Goal: Find specific fact: Find specific fact

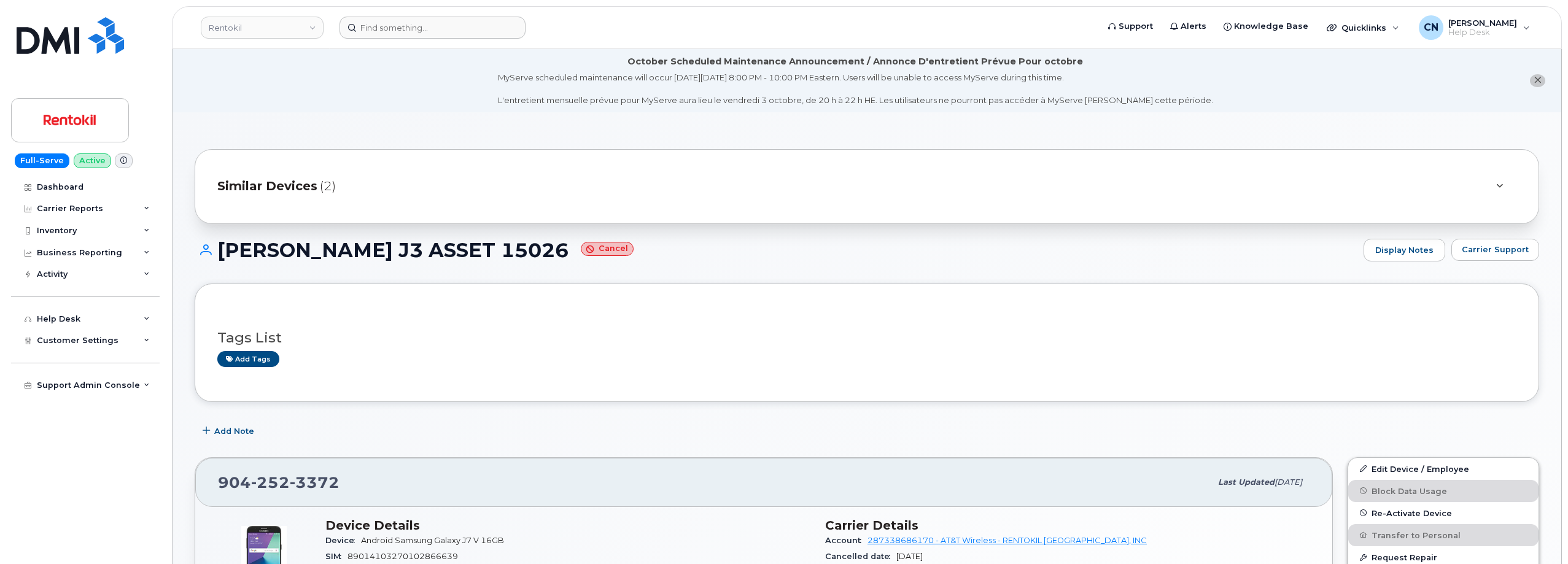
scroll to position [307, 0]
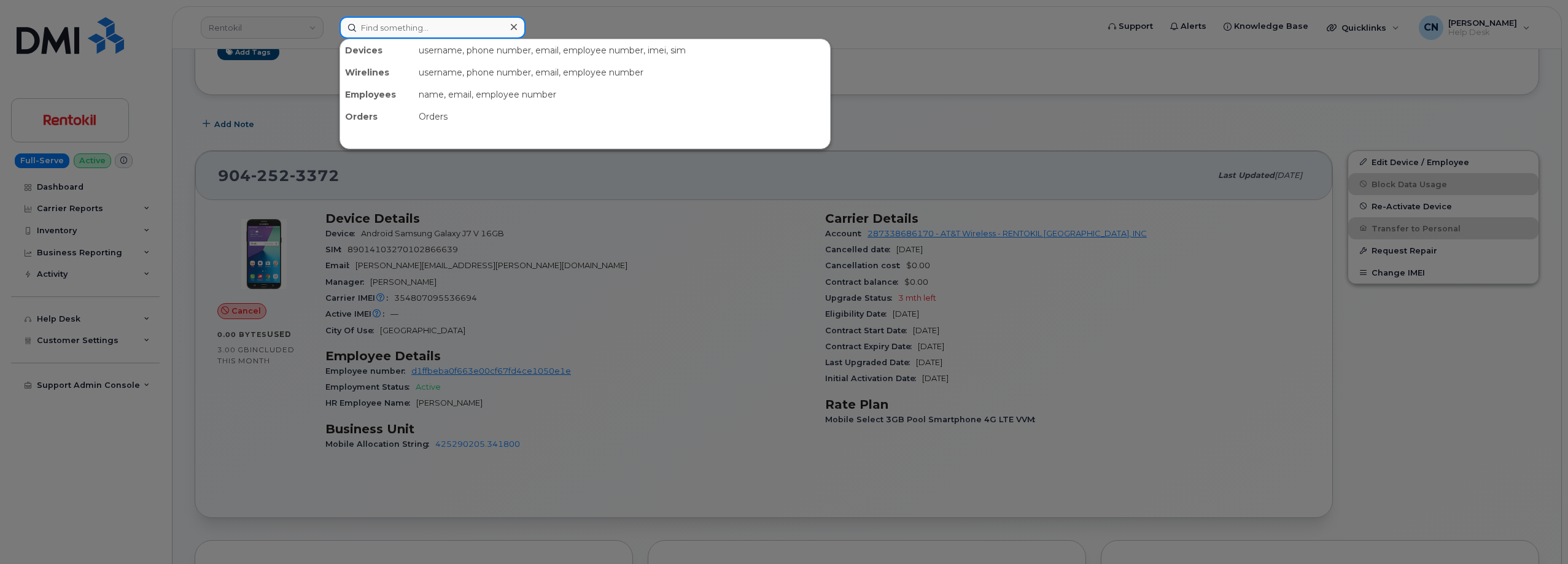
click at [406, 28] on input at bounding box center [432, 27] width 186 height 22
paste input "8167310524"
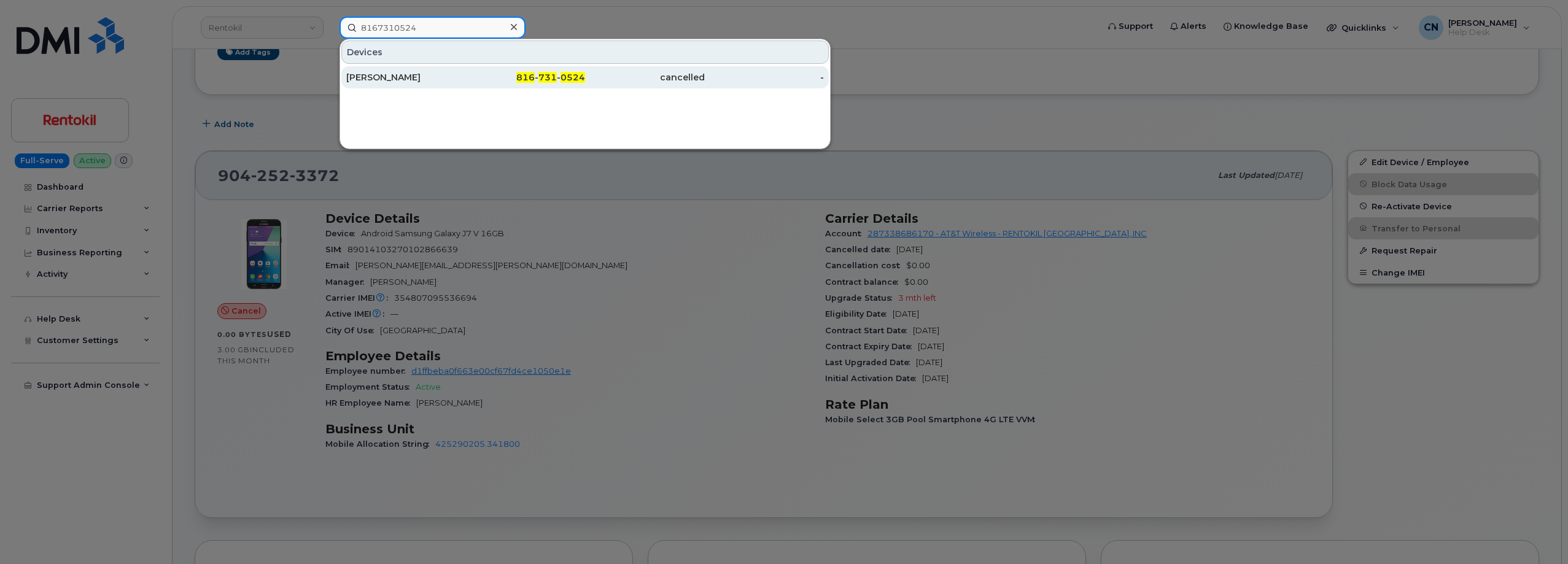
type input "8167310524"
click at [416, 80] on div "TYLER JAMES" at bounding box center [406, 77] width 120 height 12
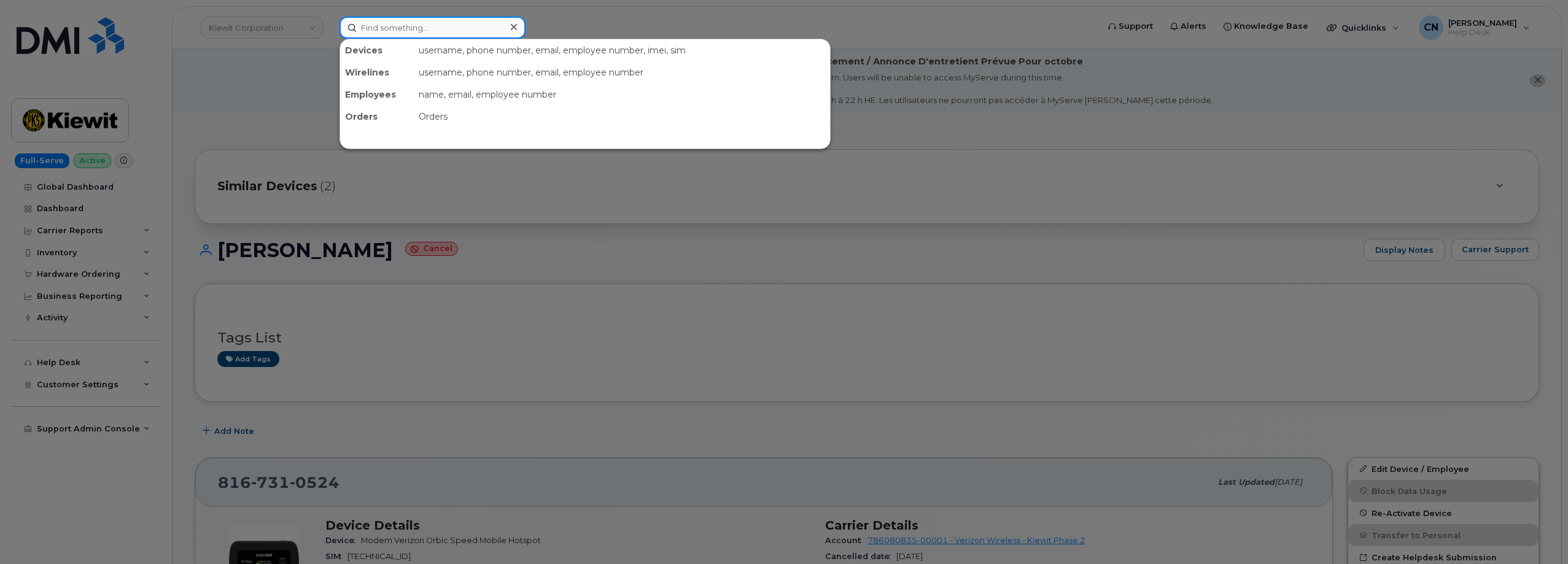
click at [412, 23] on input at bounding box center [432, 27] width 186 height 22
paste input "9167128688"
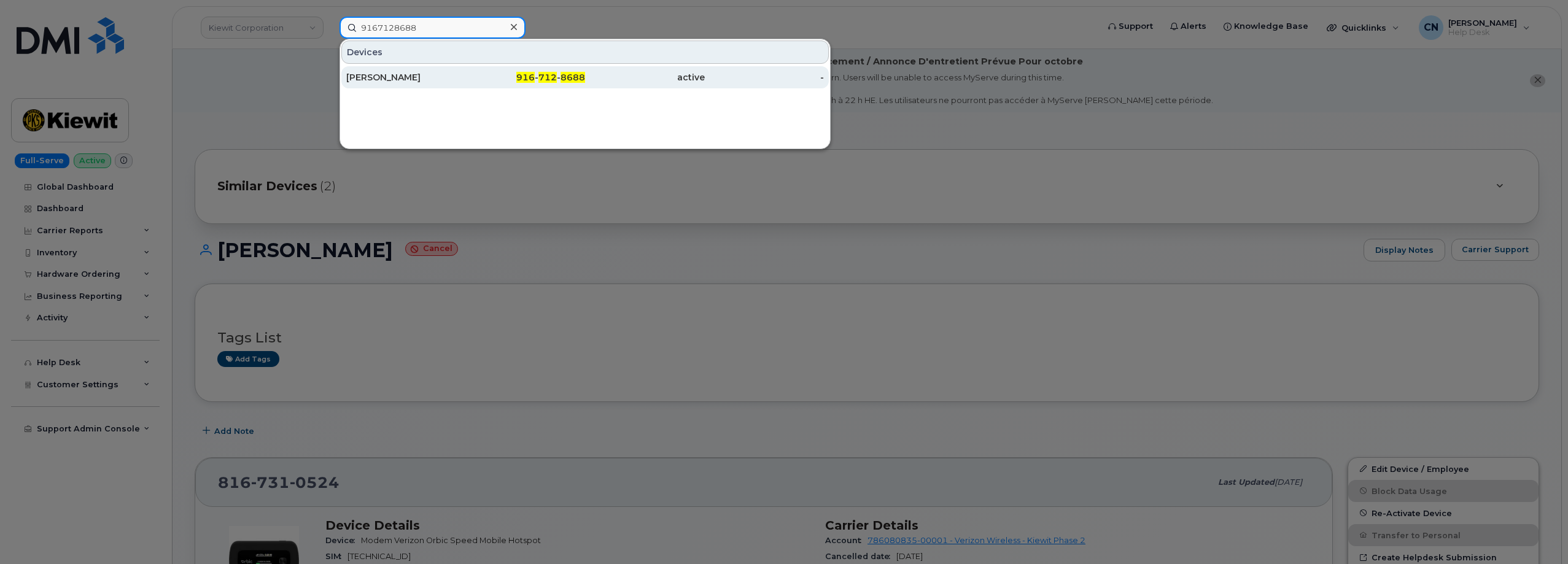
type input "9167128688"
click at [417, 71] on div "[PERSON_NAME]" at bounding box center [406, 76] width 120 height 22
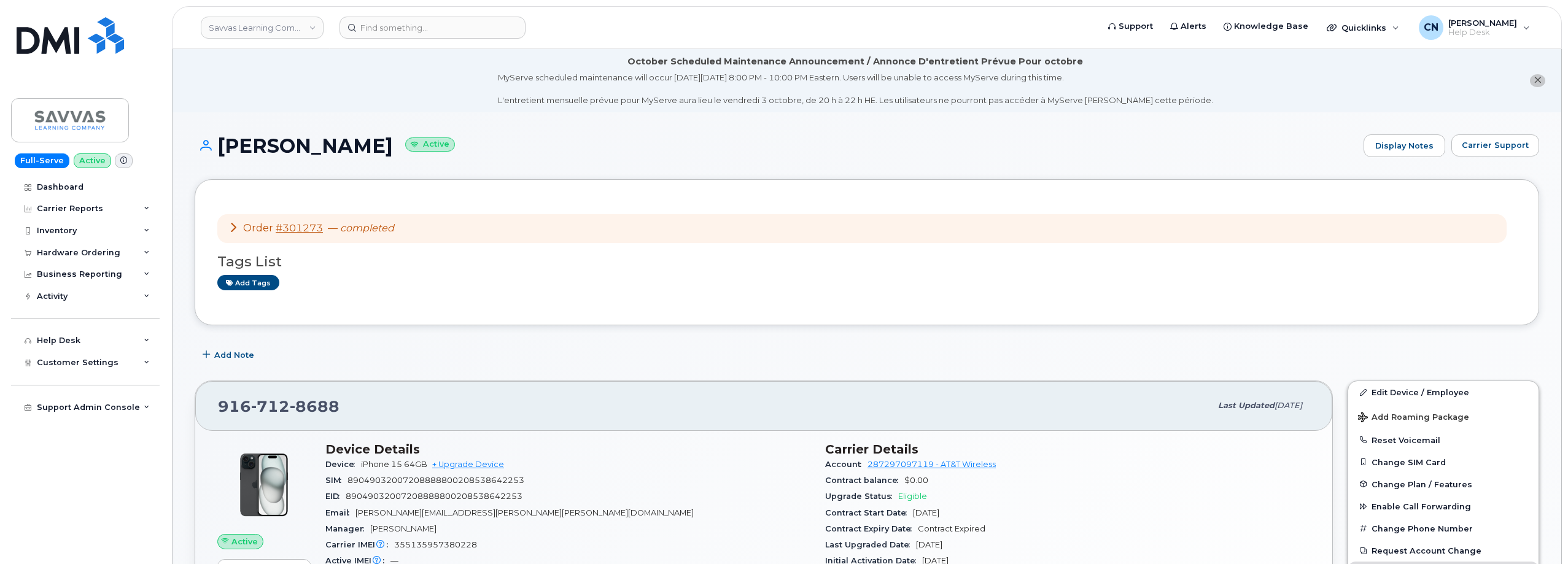
drag, startPoint x: 417, startPoint y: 147, endPoint x: 224, endPoint y: 145, distance: 193.0
click at [224, 145] on h1 "[PERSON_NAME] Active" at bounding box center [776, 145] width 1163 height 22
copy h1 "[PERSON_NAME]"
click at [298, 228] on link "#301273" at bounding box center [299, 227] width 47 height 12
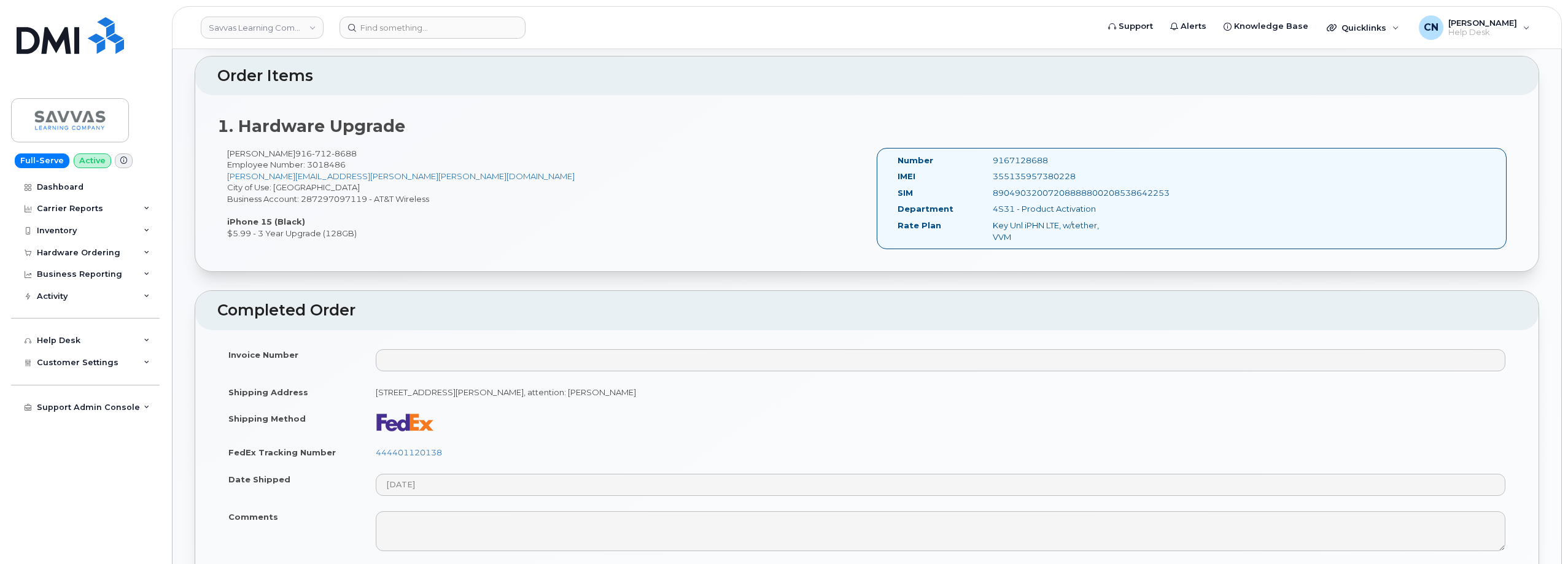
scroll to position [429, 0]
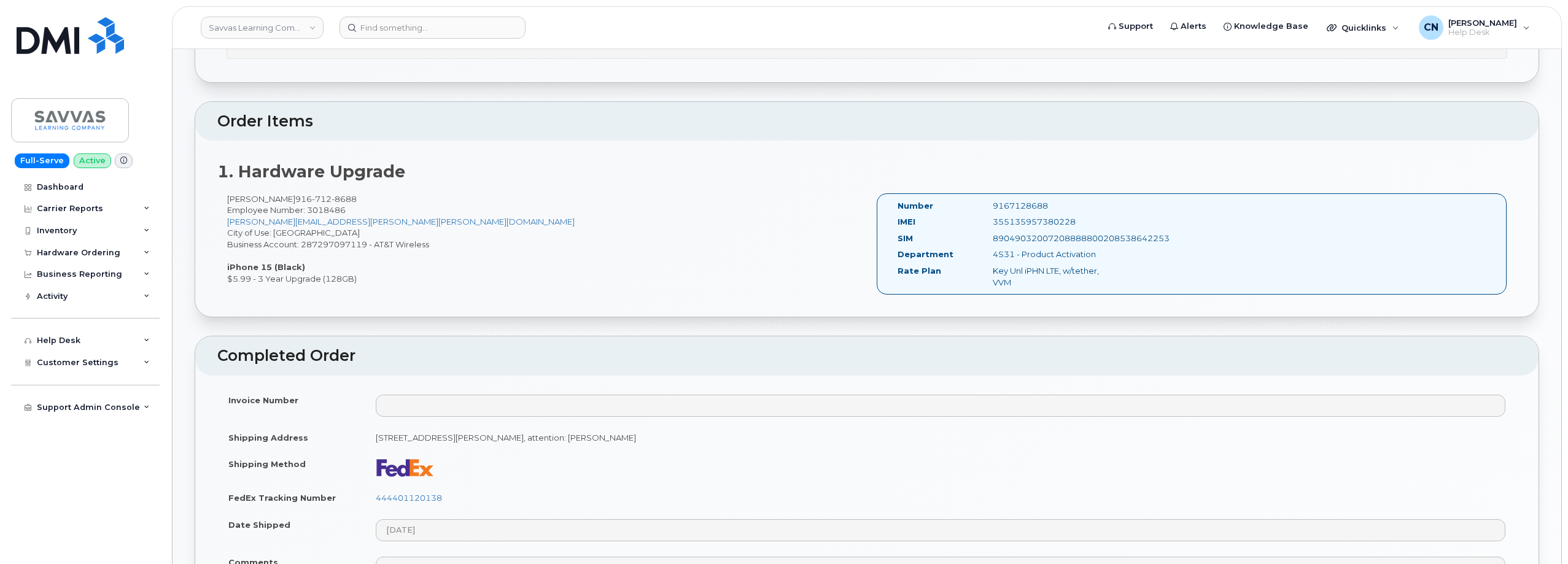
drag, startPoint x: 1102, startPoint y: 223, endPoint x: 1054, endPoint y: 223, distance: 48.0
click at [1054, 223] on div "355135957380228" at bounding box center [1050, 222] width 133 height 12
click at [928, 234] on div "SIM" at bounding box center [936, 240] width 95 height 17
drag, startPoint x: 893, startPoint y: 203, endPoint x: 1066, endPoint y: 237, distance: 176.3
click at [1155, 232] on div "Number 9167128688 IMEI 355135957380228 SIM 89049032007208888800208538642253 Dep…" at bounding box center [1191, 244] width 630 height 101
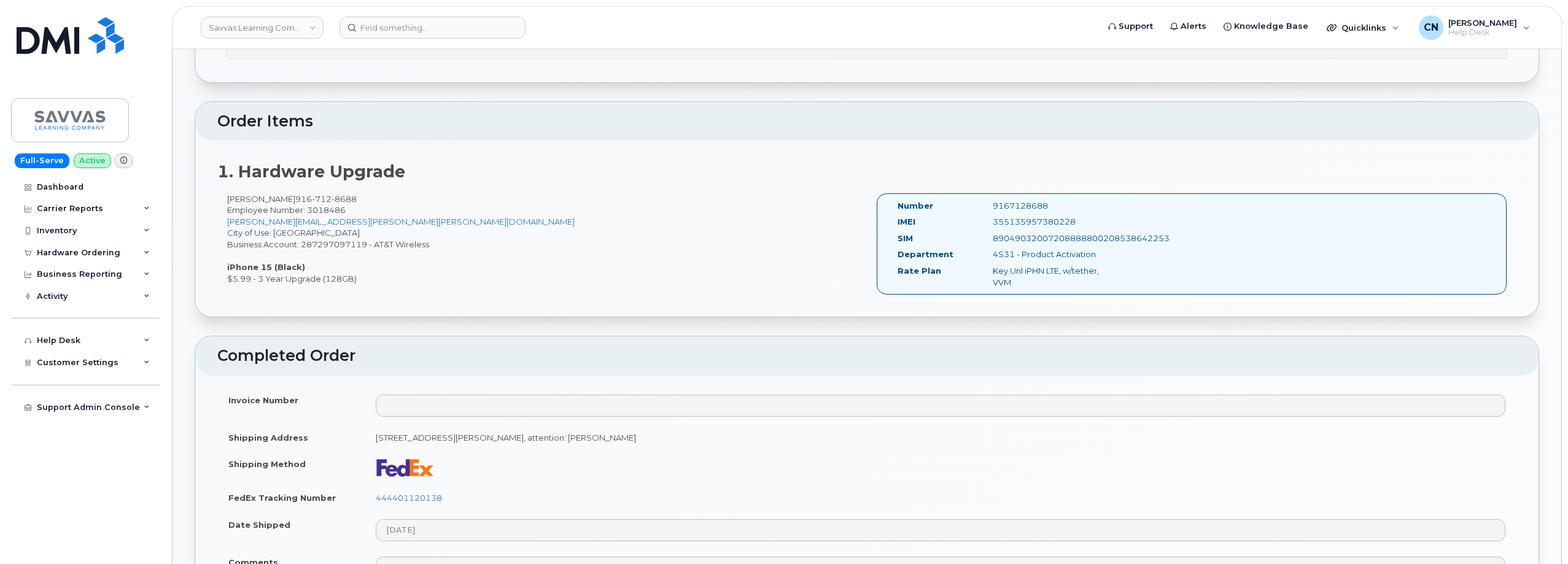
click at [1065, 237] on div "89049032007208888800208538642253" at bounding box center [1050, 238] width 133 height 12
drag, startPoint x: 1092, startPoint y: 221, endPoint x: 886, endPoint y: 212, distance: 206.2
click at [895, 217] on div "IMEI 355135957380228" at bounding box center [1003, 224] width 229 height 17
copy div "IMEI 355135957380228"
